Goal: Browse casually: Explore the website without a specific task or goal

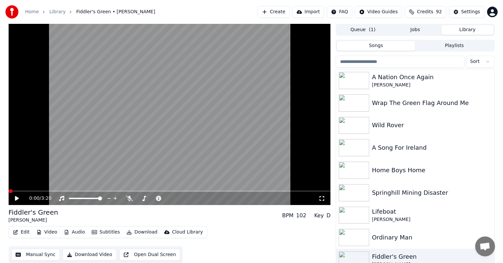
click at [15, 198] on icon at bounding box center [17, 198] width 4 height 5
click at [10, 191] on span at bounding box center [55, 190] width 92 height 1
click at [16, 200] on icon at bounding box center [16, 198] width 3 height 4
click at [9, 191] on span at bounding box center [11, 191] width 4 height 4
click at [16, 199] on icon at bounding box center [17, 198] width 4 height 5
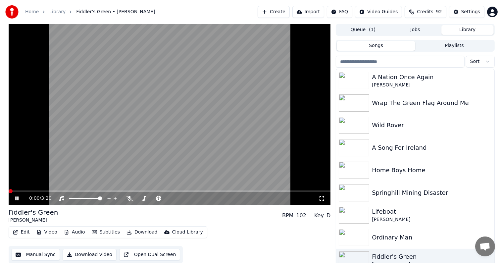
click at [9, 191] on span at bounding box center [9, 190] width 0 height 1
click at [15, 199] on icon at bounding box center [22, 198] width 16 height 5
click at [10, 191] on span at bounding box center [12, 191] width 4 height 4
click at [16, 197] on icon at bounding box center [17, 198] width 4 height 5
click at [17, 197] on icon at bounding box center [16, 198] width 3 height 4
